Goal: Transaction & Acquisition: Purchase product/service

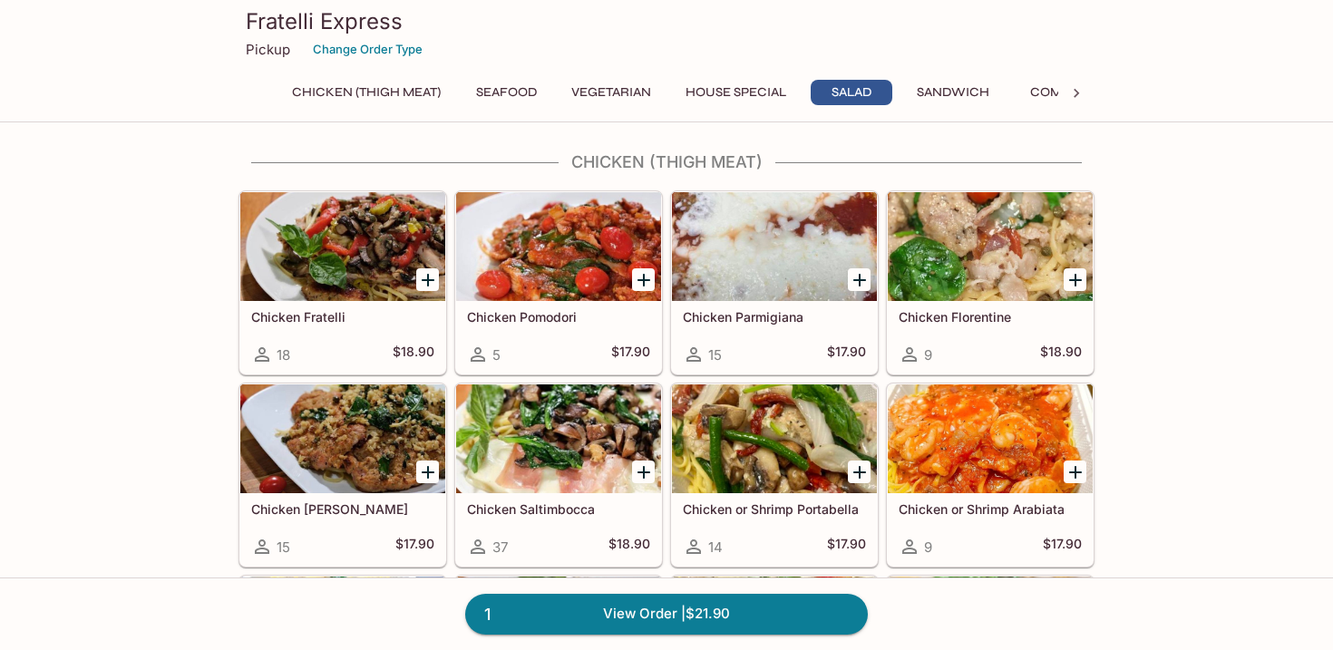
scroll to position [2381, 0]
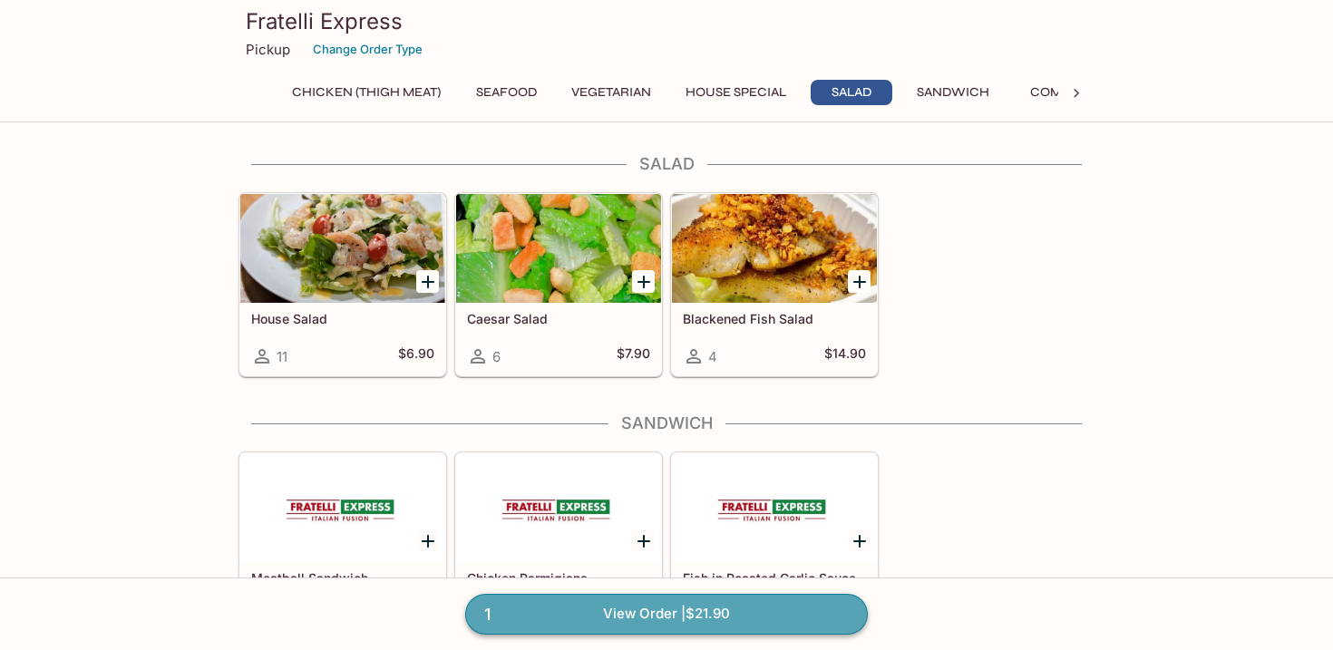
click at [654, 610] on link "1 View Order | $21.90" at bounding box center [666, 614] width 403 height 40
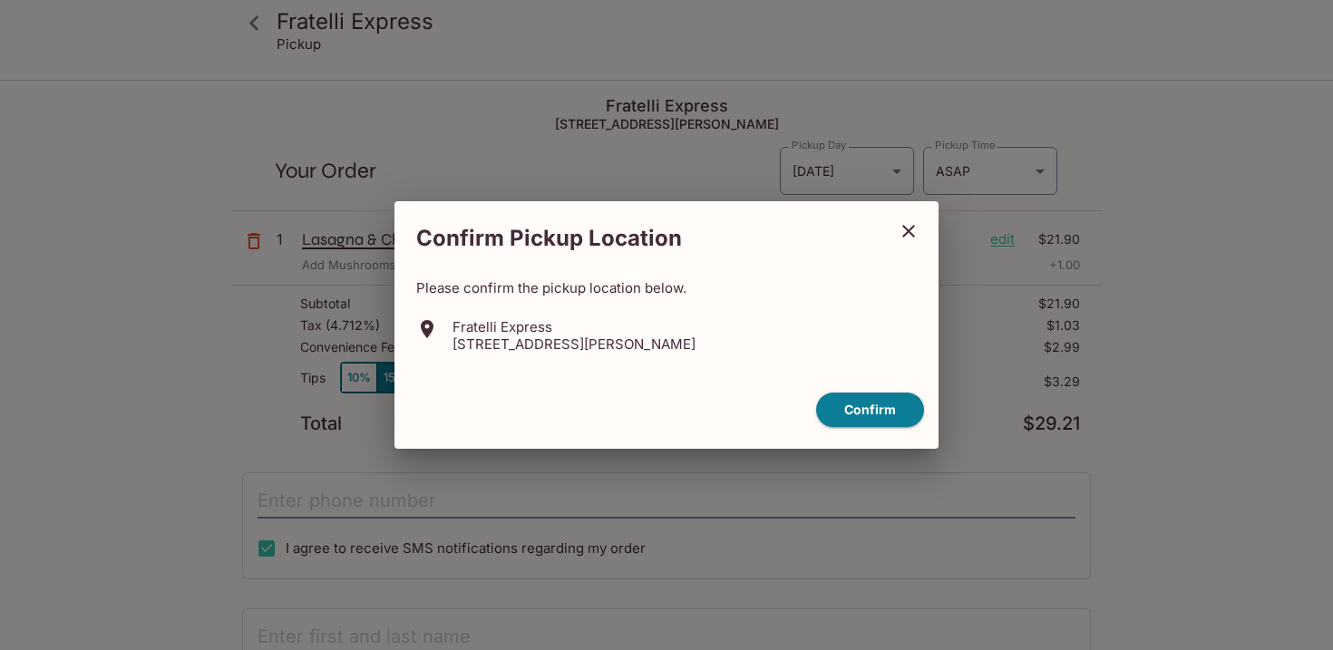
click at [904, 228] on icon "close" at bounding box center [908, 231] width 13 height 13
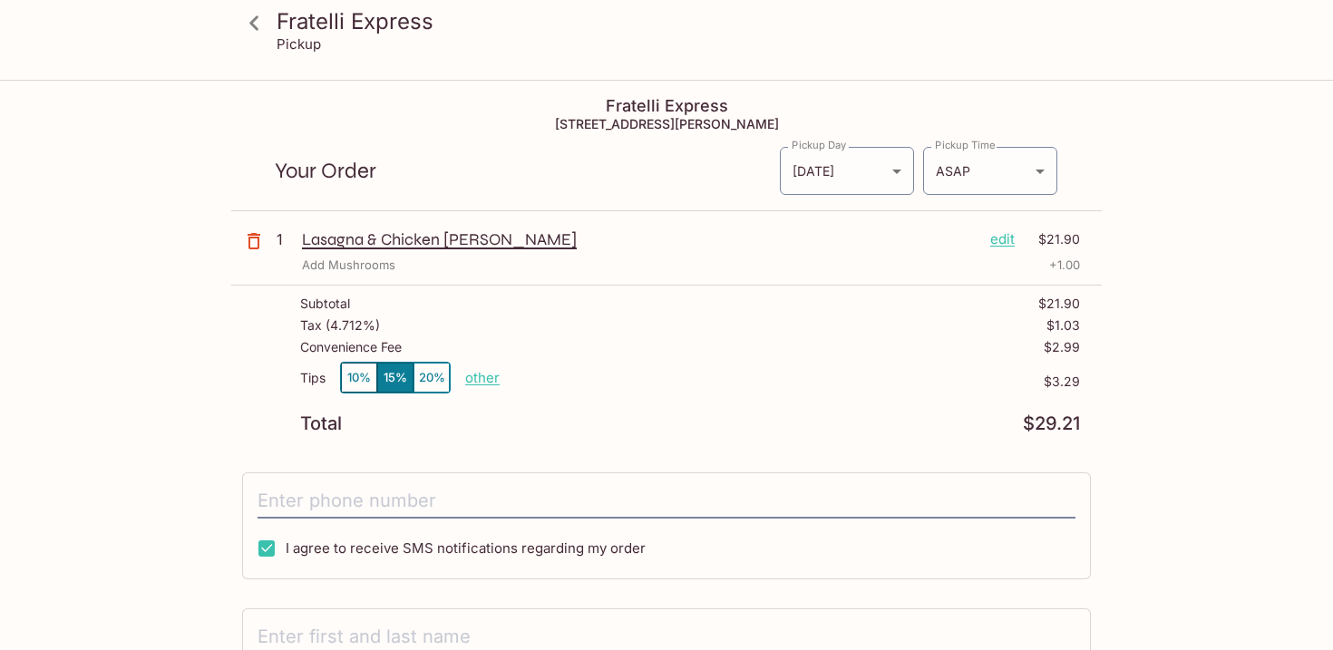
click at [263, 549] on input "I agree to receive SMS notifications regarding my order" at bounding box center [266, 548] width 36 height 36
checkbox input "false"
click at [1001, 243] on p "edit" at bounding box center [1002, 239] width 24 height 20
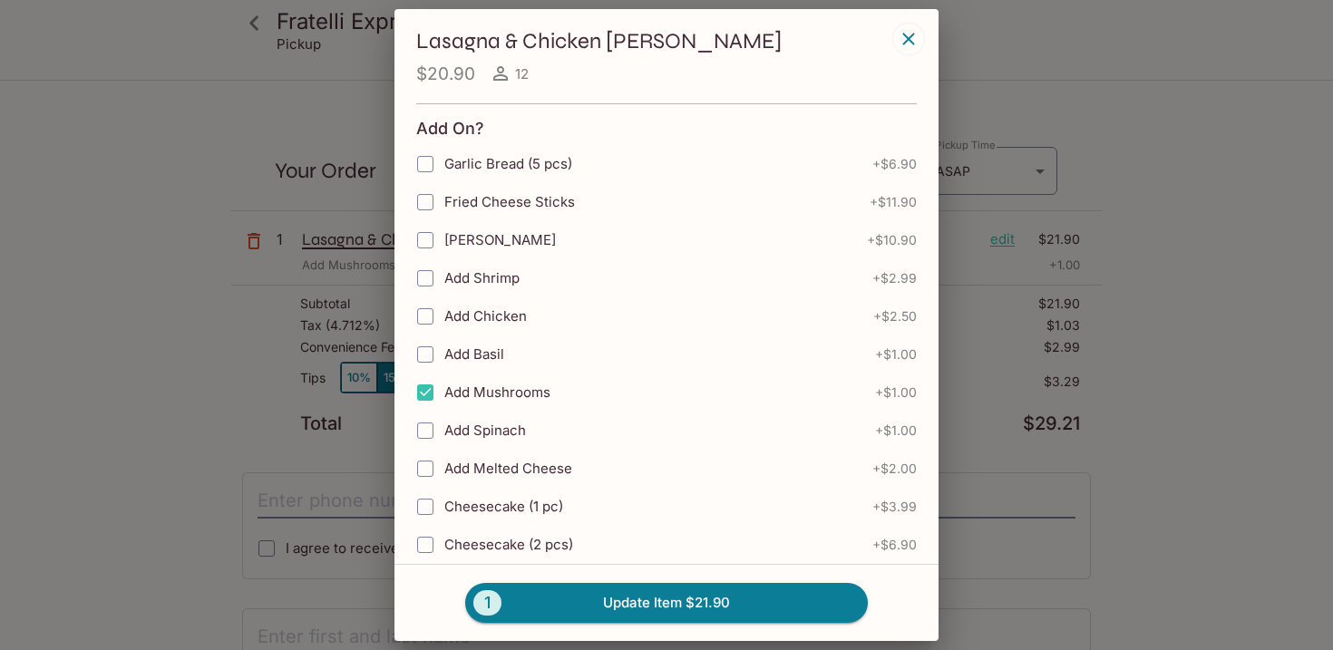
click at [254, 238] on div "Lasagna & Chicken [PERSON_NAME] $20.90 12 Add On? Garlic Bread (5 pcs) + $6.90 …" at bounding box center [666, 325] width 1333 height 650
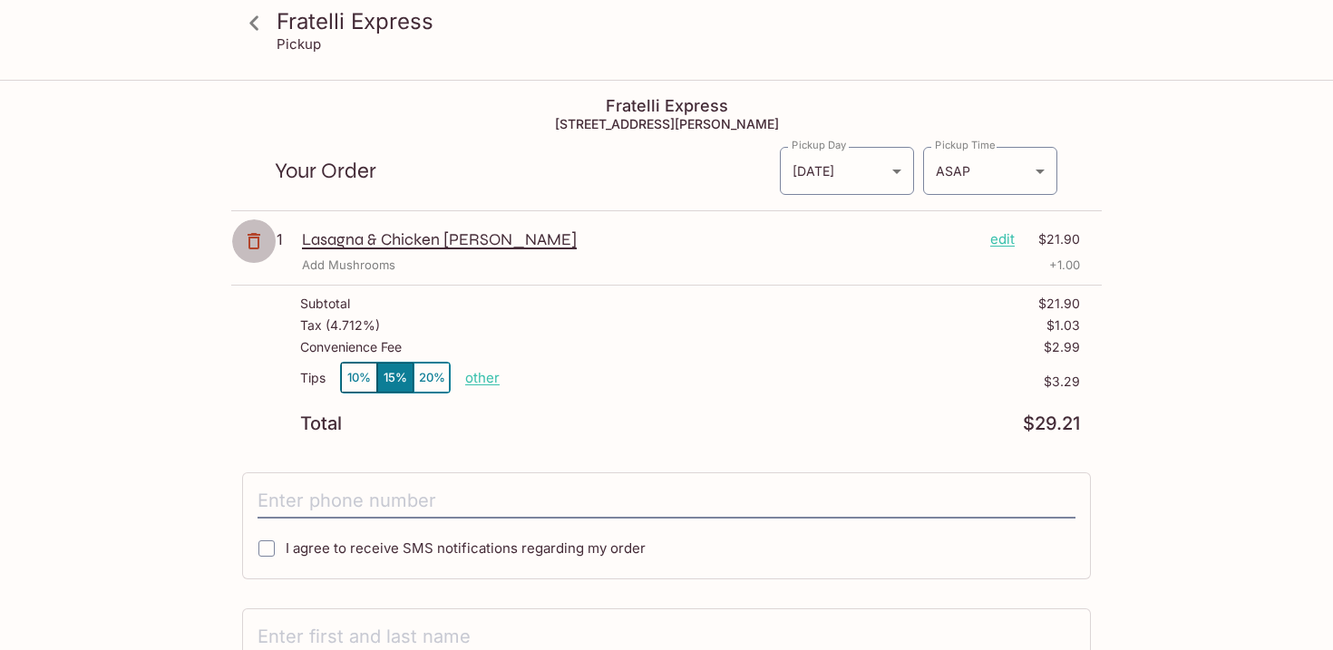
click at [254, 238] on icon "button" at bounding box center [254, 241] width 13 height 16
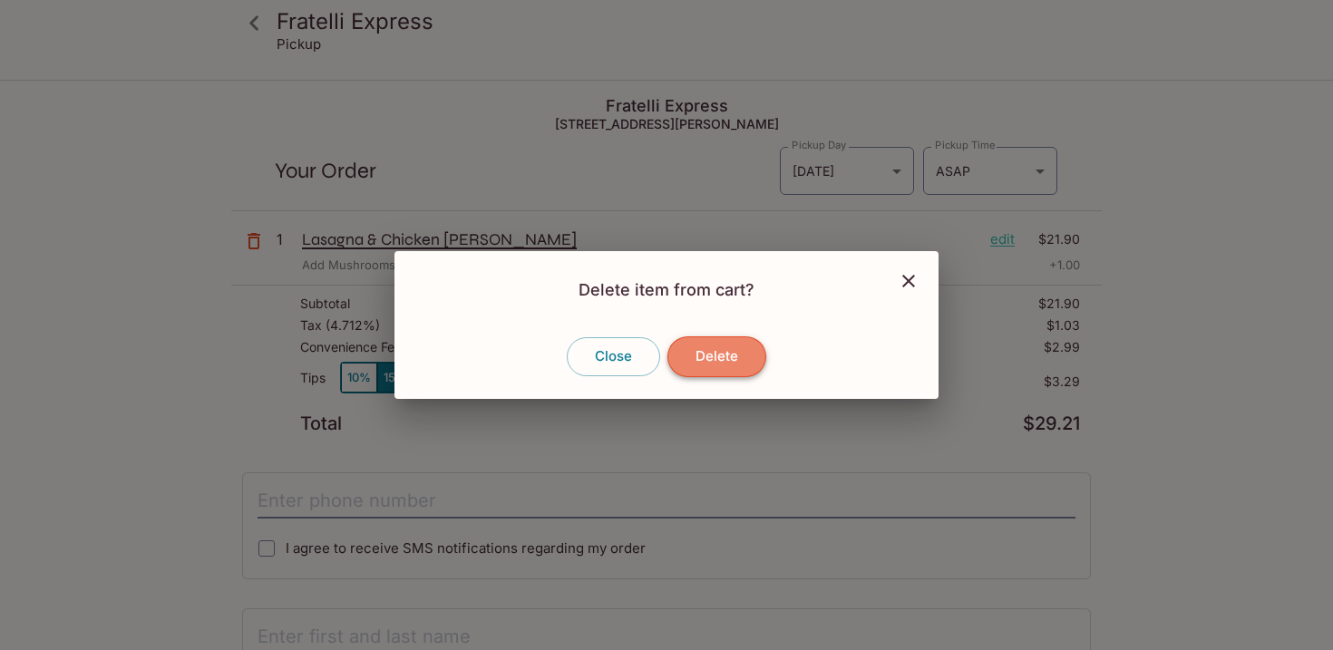
click at [729, 345] on button "Delete" at bounding box center [716, 356] width 99 height 40
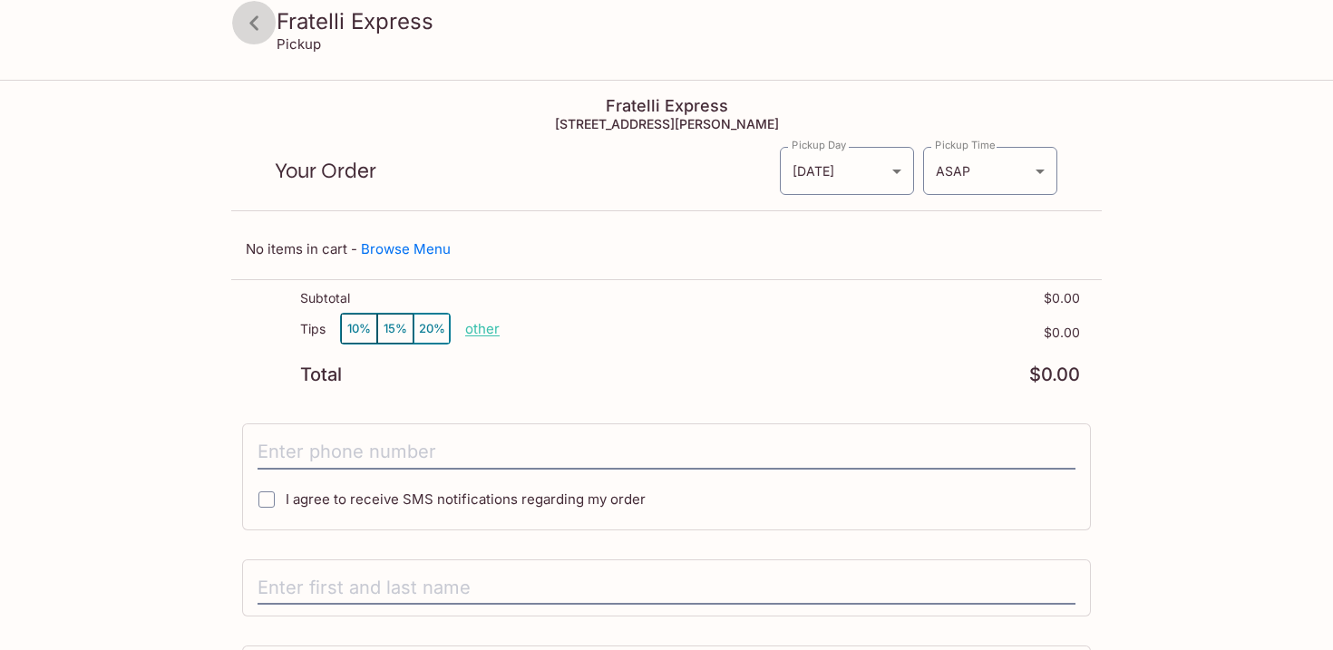
click at [257, 19] on icon at bounding box center [253, 22] width 9 height 15
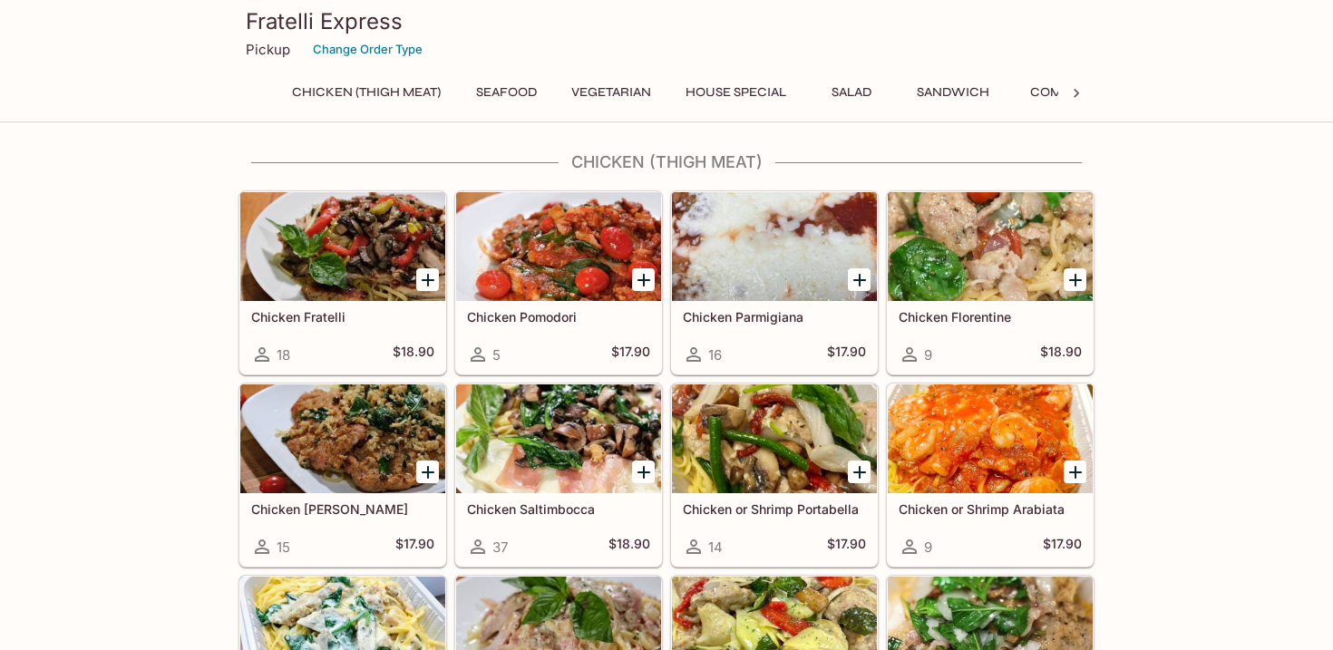
click at [639, 468] on icon "Add Chicken Saltimbocca" at bounding box center [644, 473] width 22 height 22
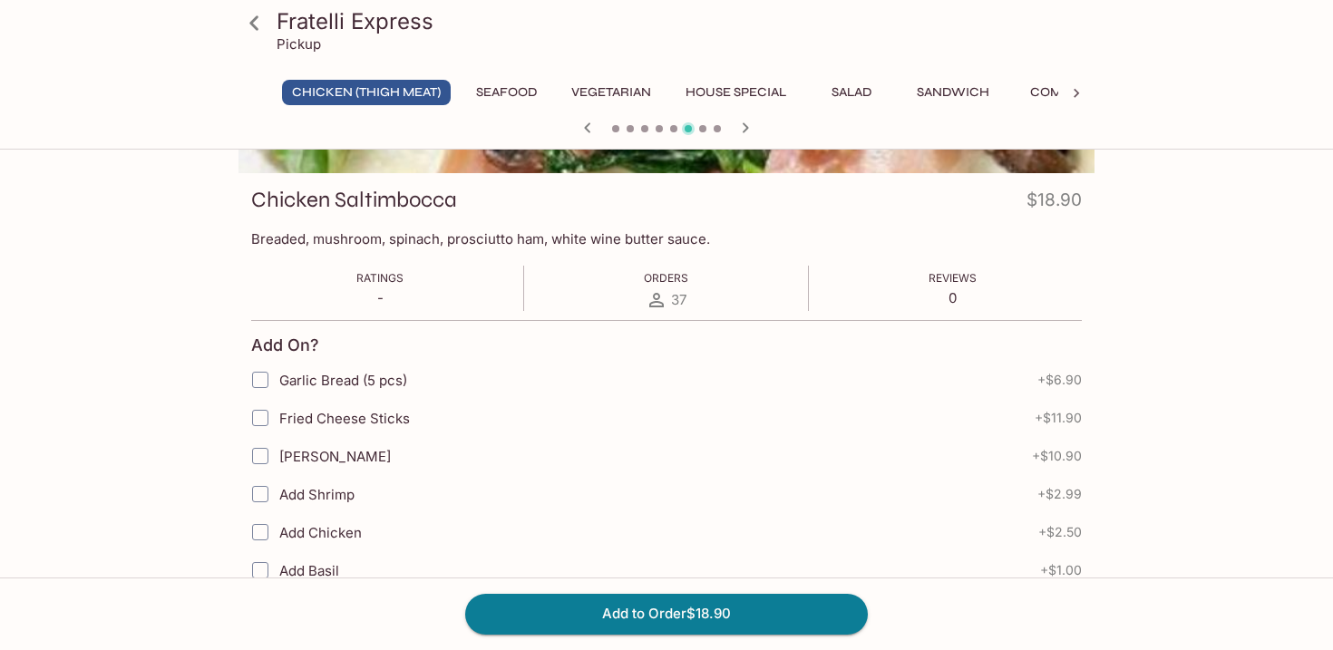
scroll to position [233, 0]
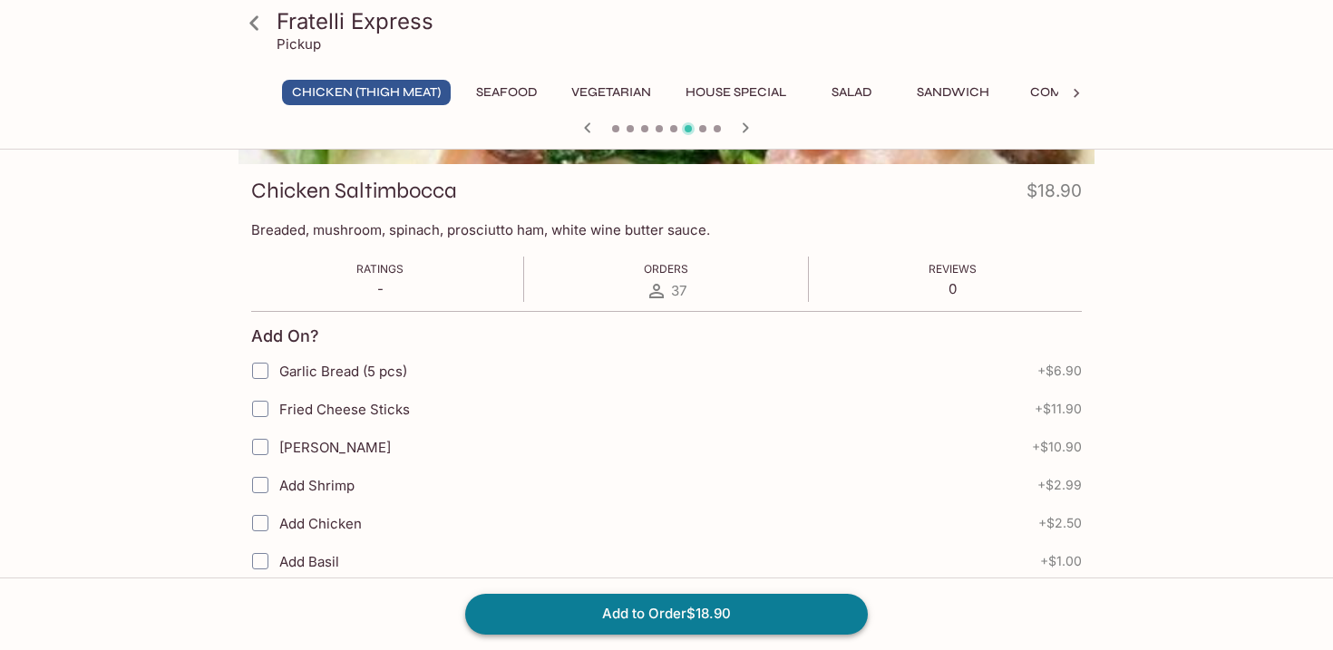
click at [715, 612] on button "Add to Order $18.90" at bounding box center [666, 614] width 403 height 40
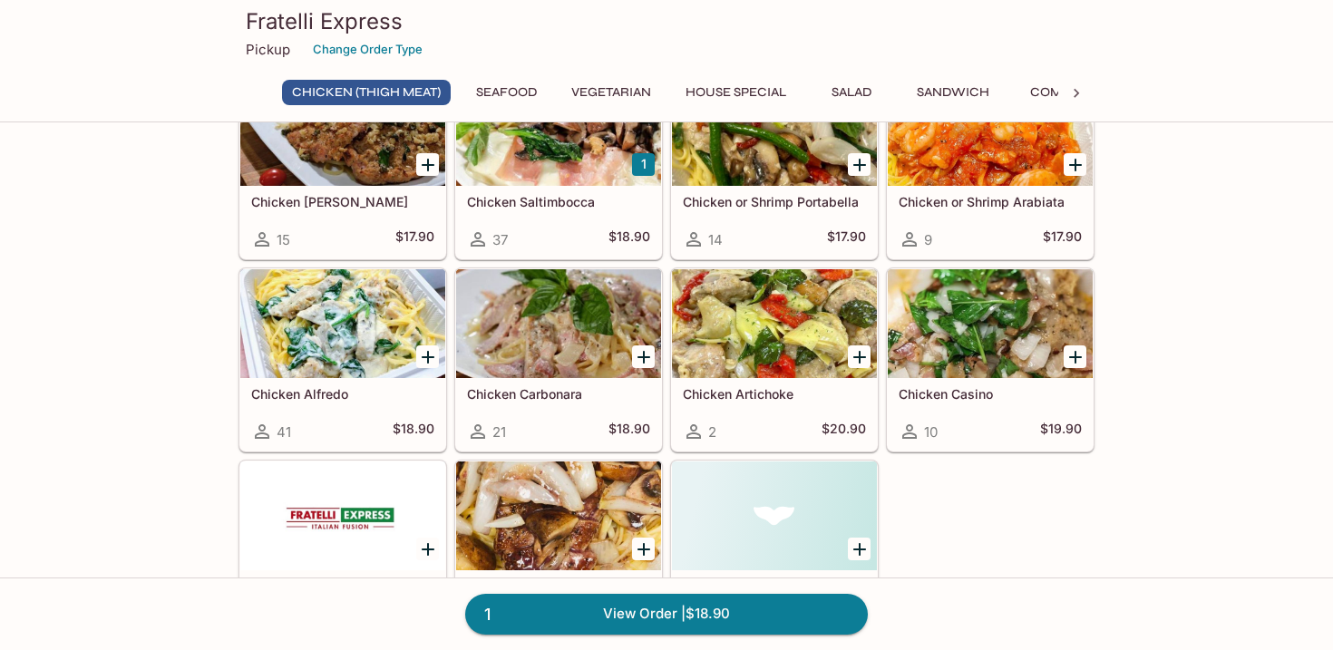
scroll to position [315, 0]
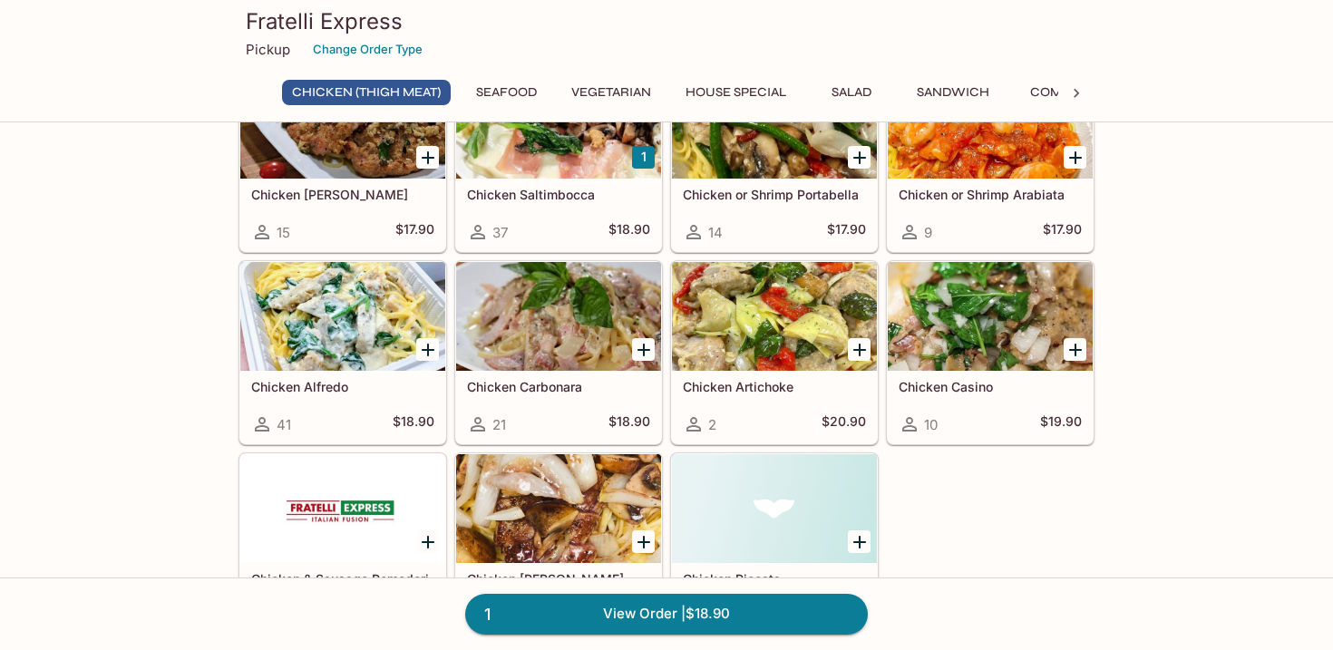
click at [520, 97] on button "Seafood" at bounding box center [506, 92] width 82 height 25
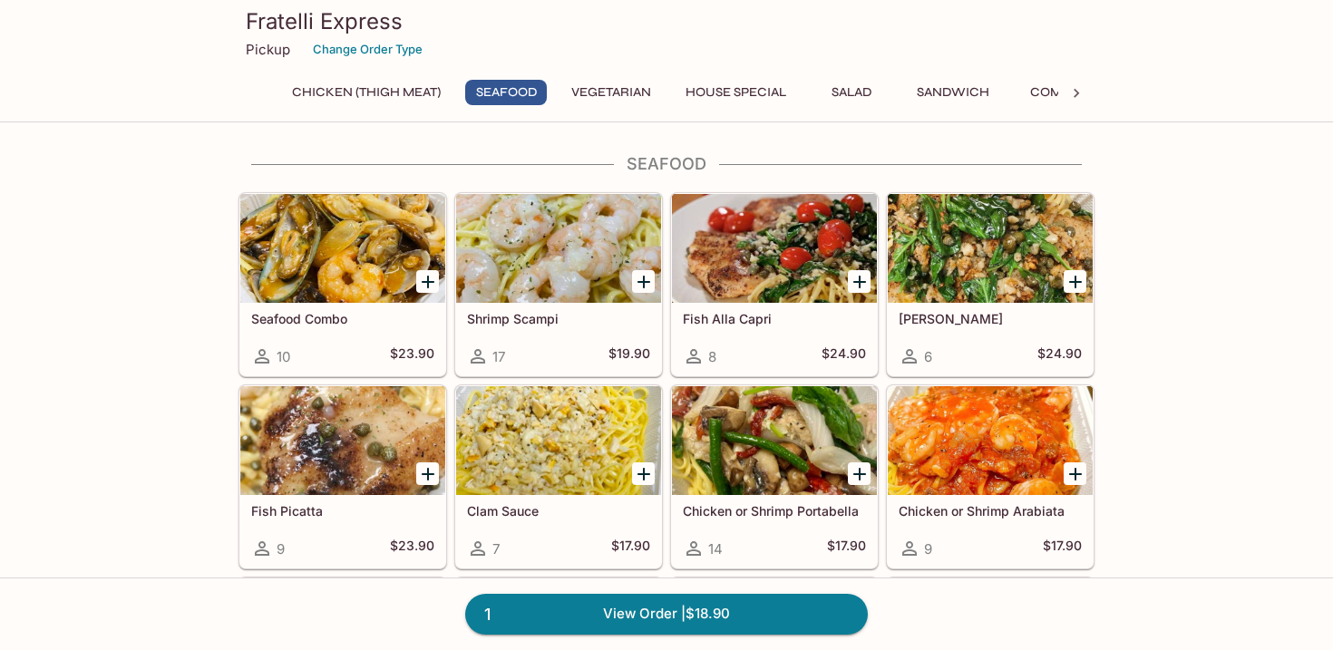
scroll to position [836, 0]
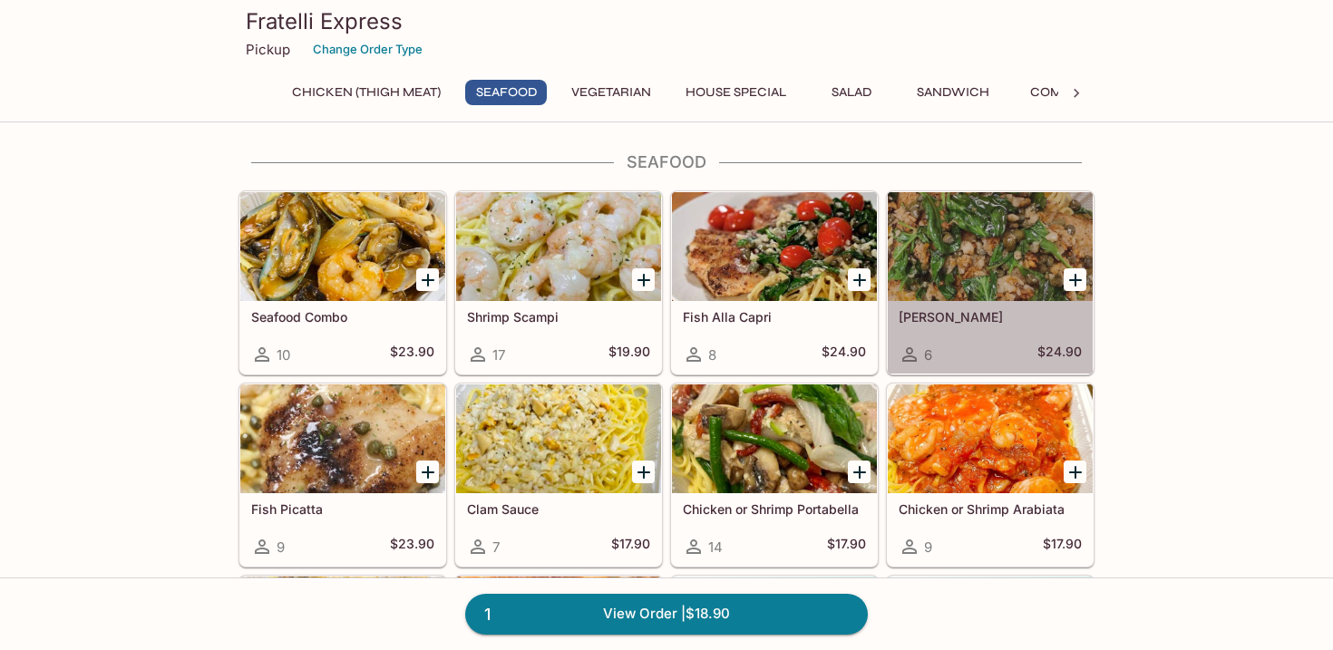
click at [1009, 264] on div at bounding box center [990, 246] width 205 height 109
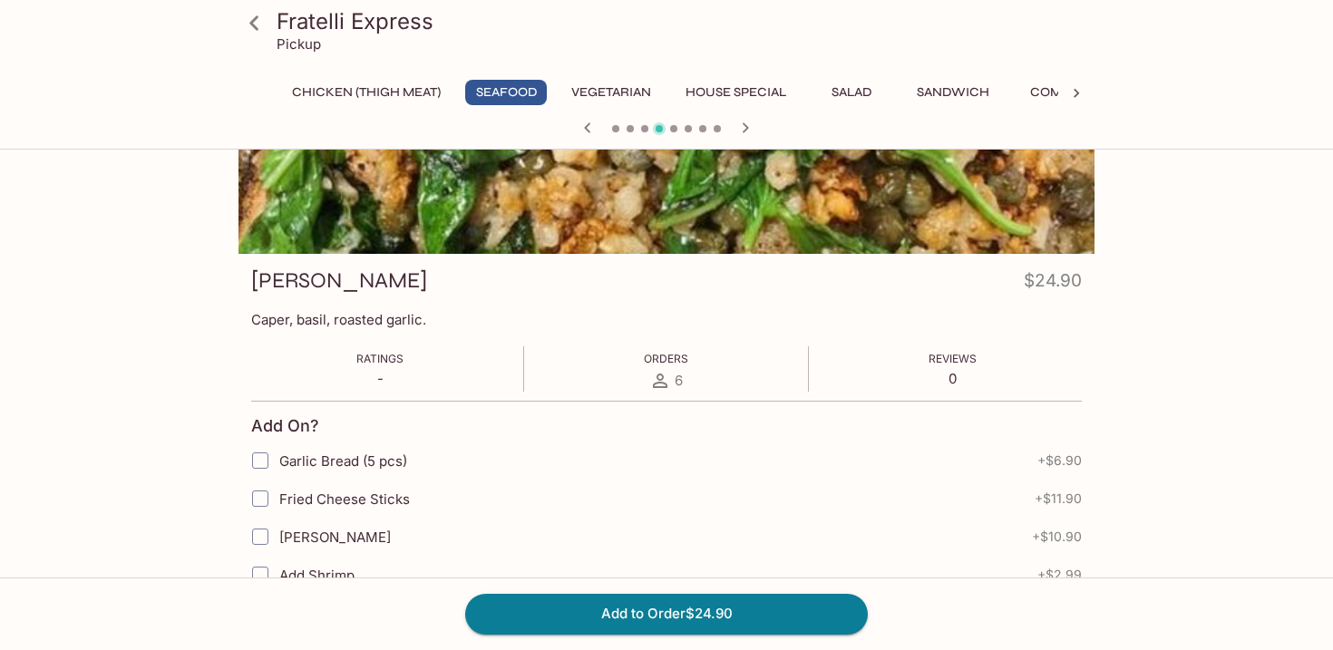
scroll to position [387, 0]
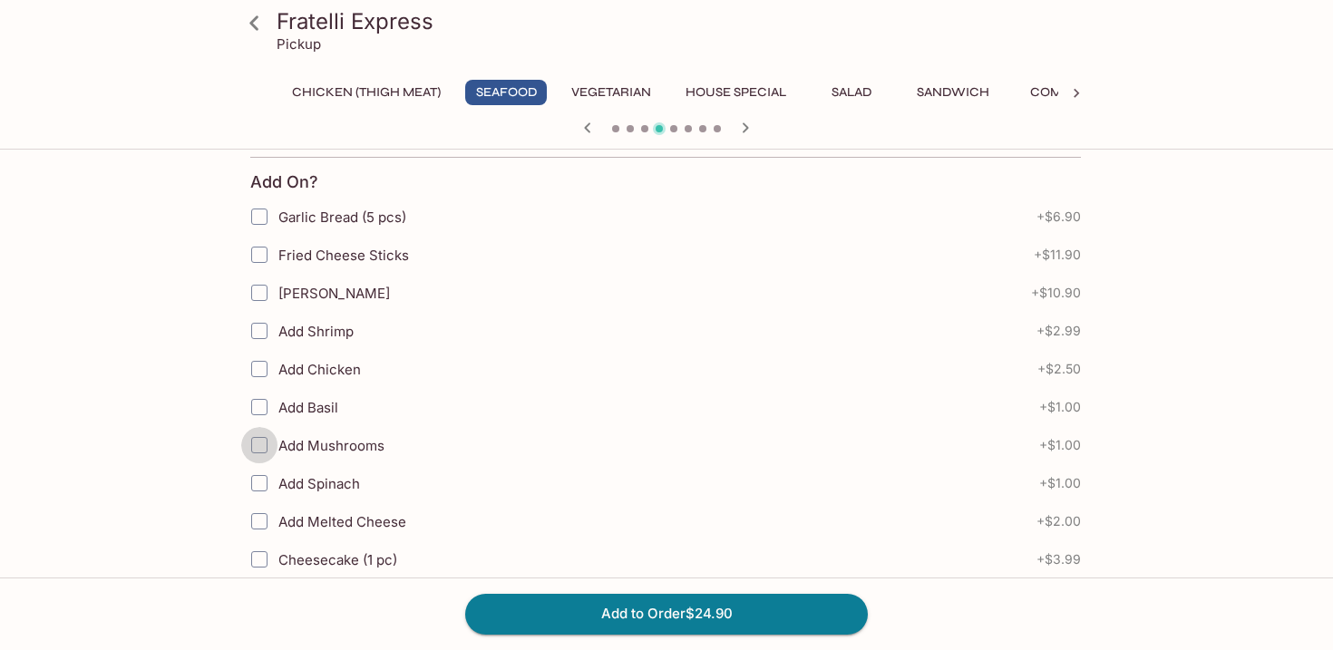
click at [264, 442] on input "Add Mushrooms" at bounding box center [259, 445] width 36 height 36
click at [260, 447] on input "Add Mushrooms" at bounding box center [260, 445] width 36 height 36
checkbox input "true"
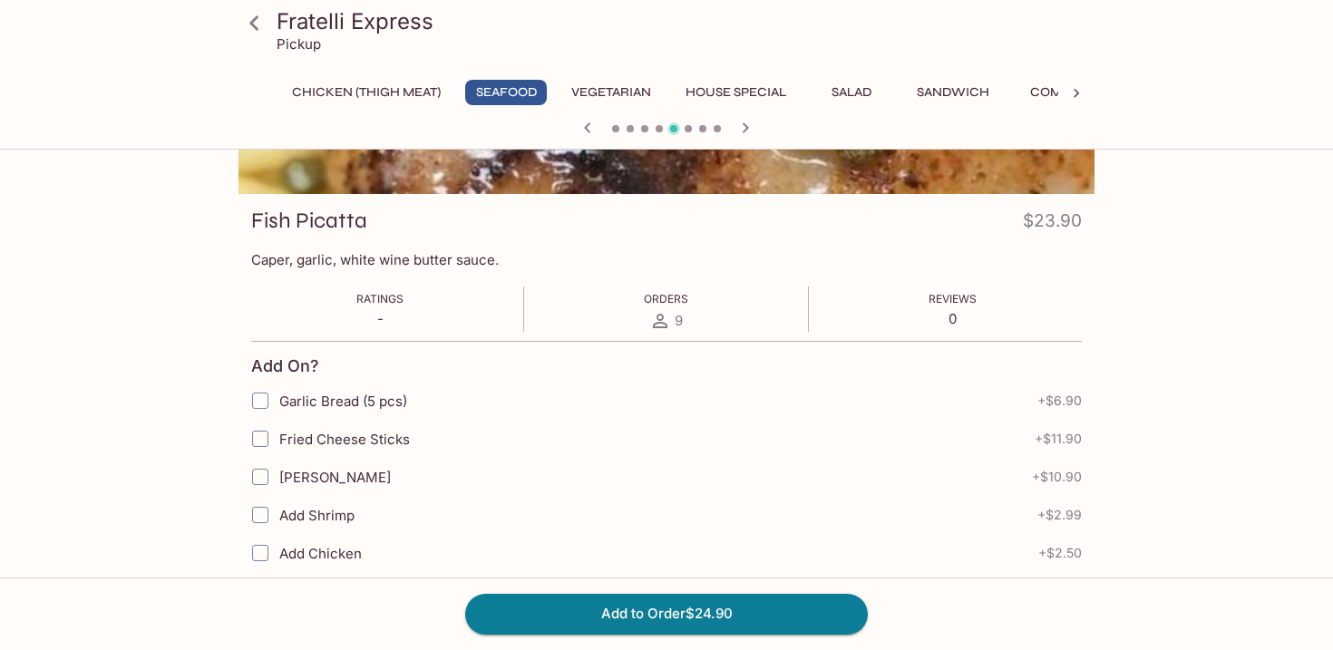
scroll to position [67, 0]
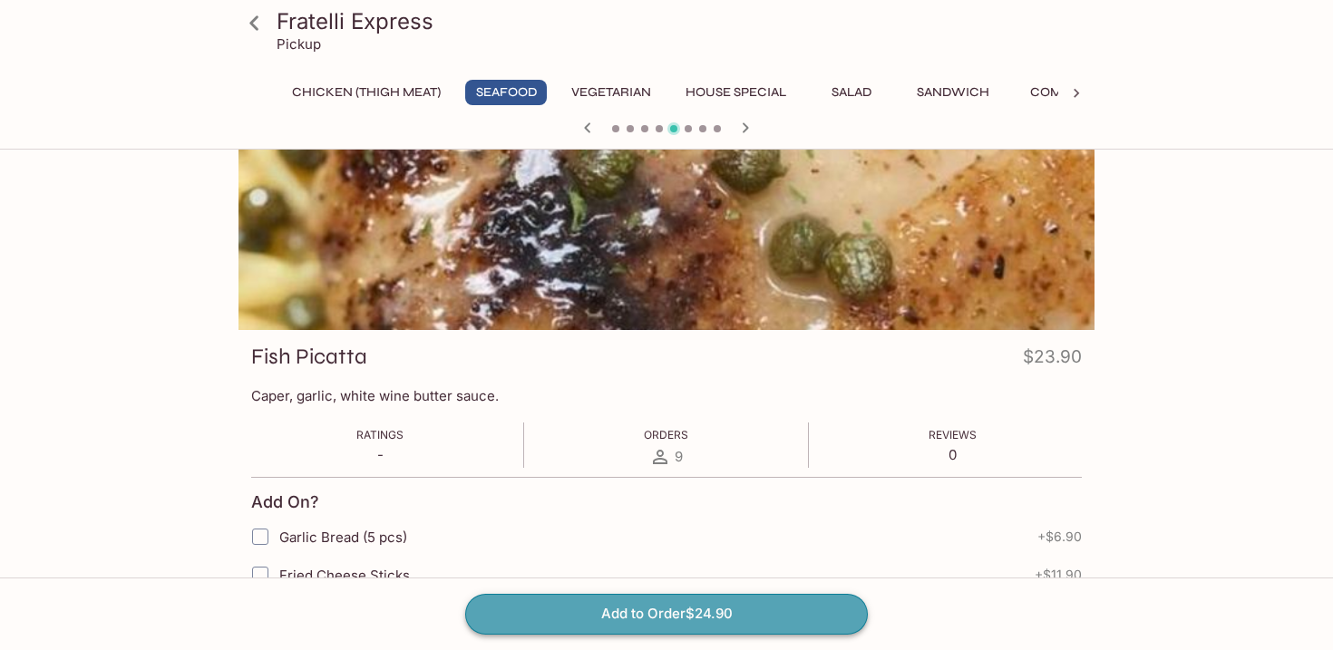
click at [623, 611] on button "Add to Order $24.90" at bounding box center [666, 614] width 403 height 40
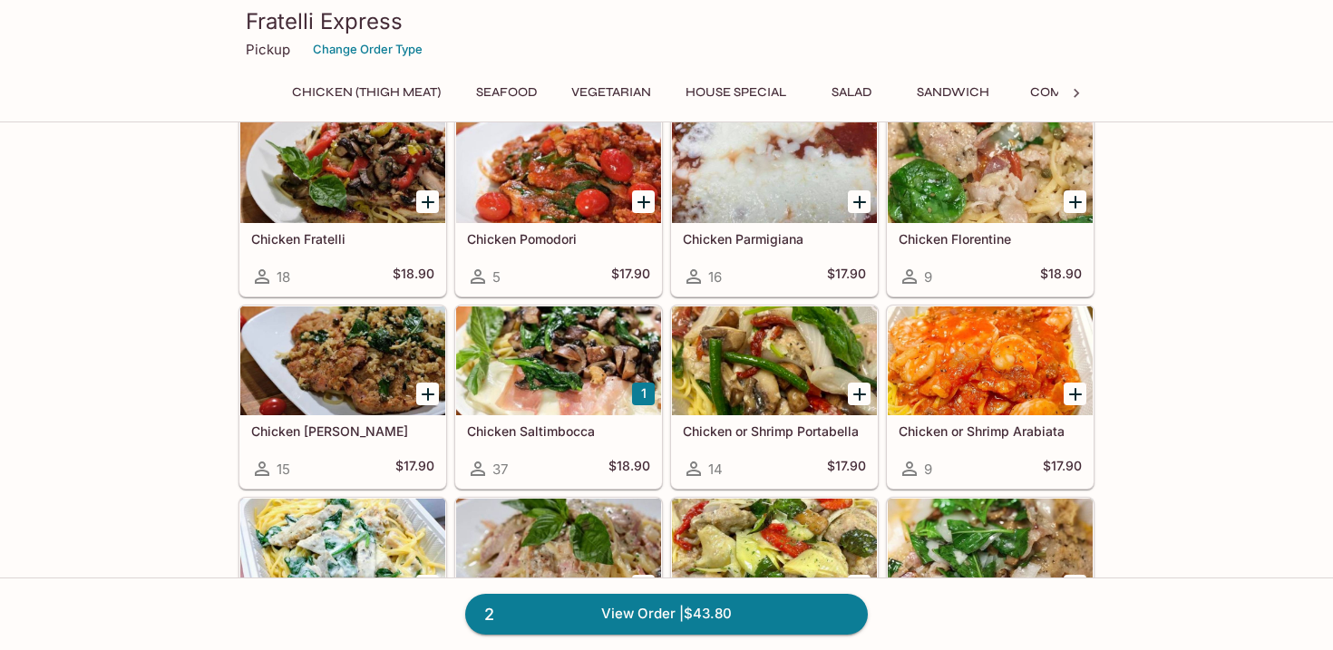
scroll to position [92, 0]
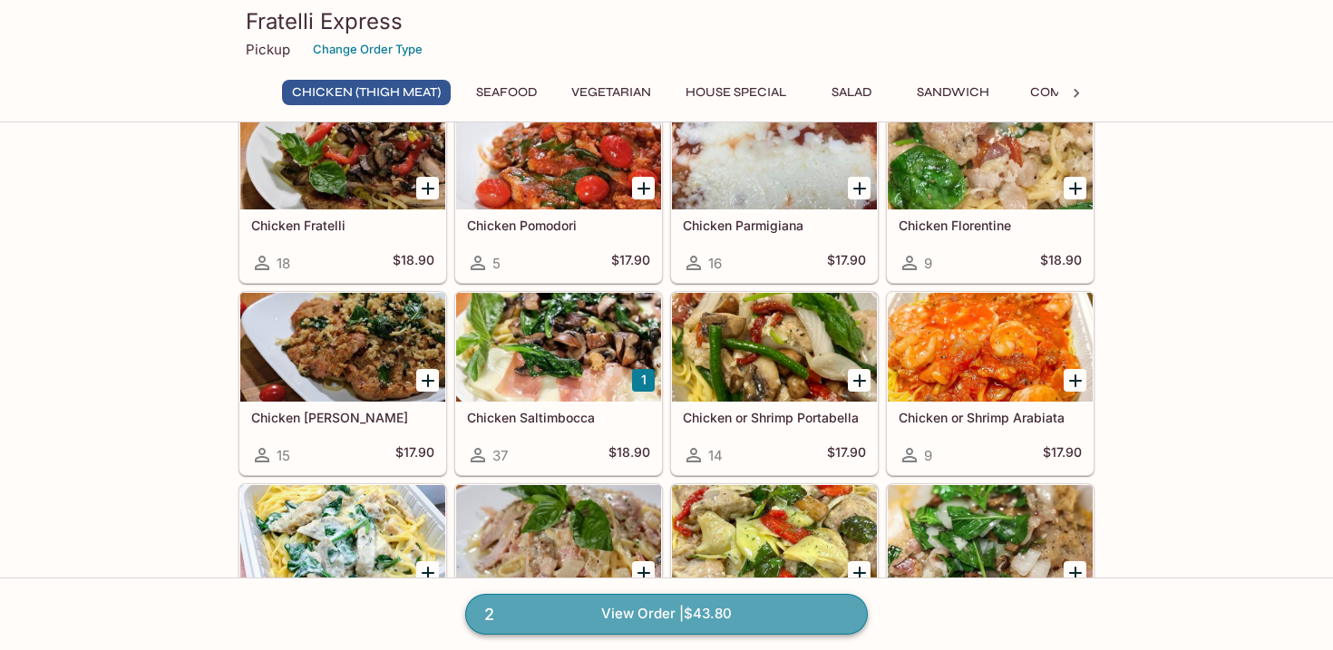
click at [656, 619] on link "2 View Order | $43.80" at bounding box center [666, 614] width 403 height 40
